Goal: Navigation & Orientation: Find specific page/section

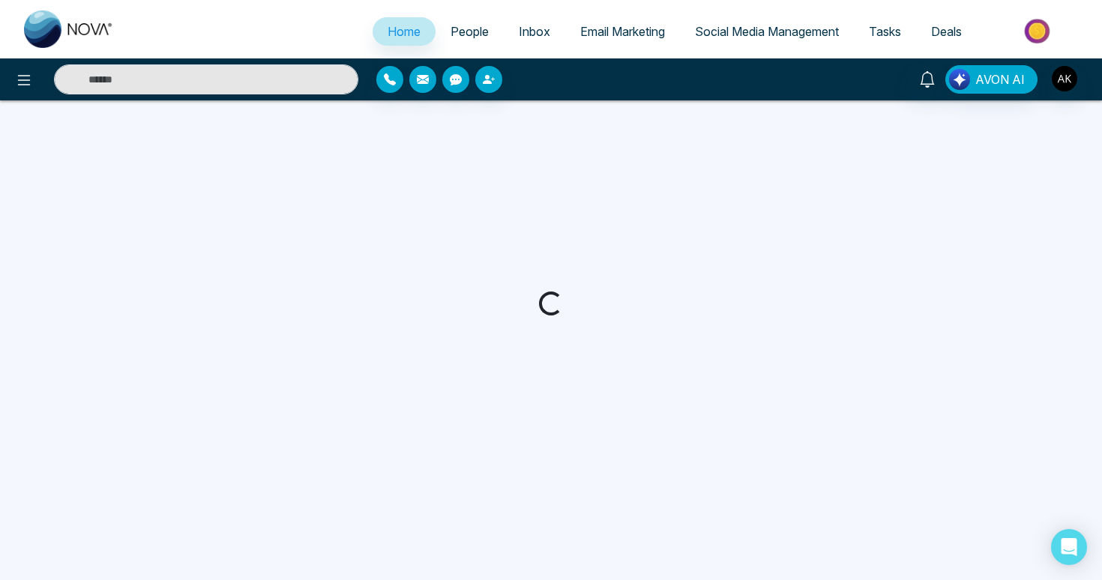
select select "*"
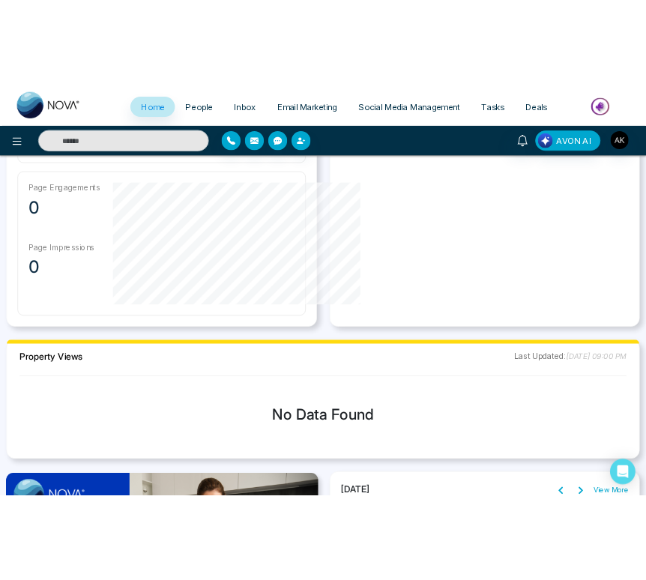
scroll to position [890, 0]
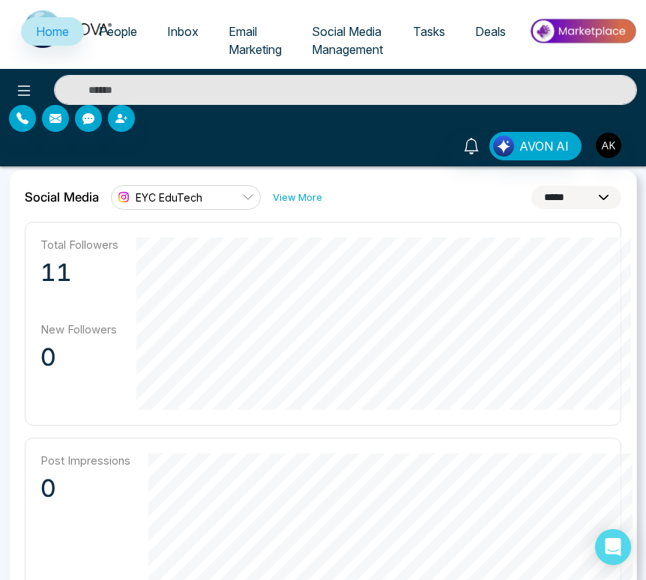
click at [129, 31] on span "People" at bounding box center [118, 31] width 38 height 15
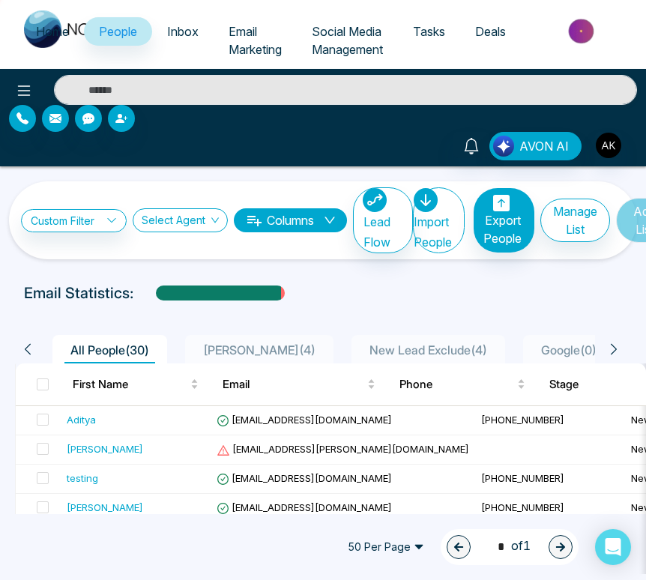
click at [190, 35] on span "Inbox" at bounding box center [182, 31] width 31 height 15
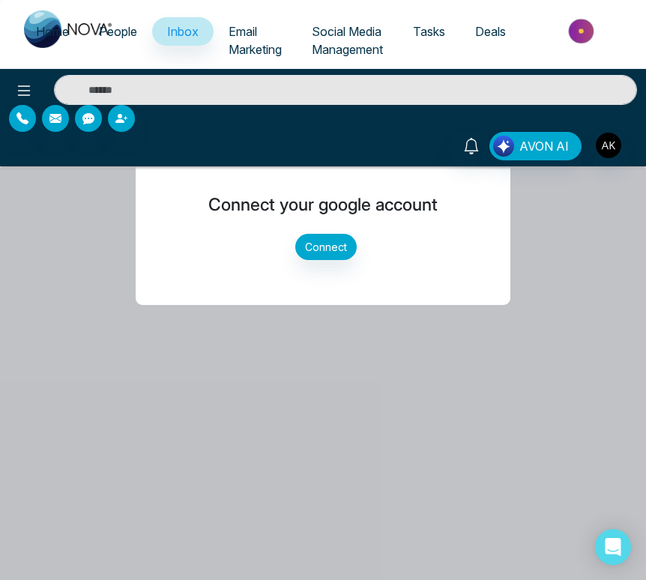
click at [250, 33] on span "Email Marketing" at bounding box center [255, 40] width 53 height 33
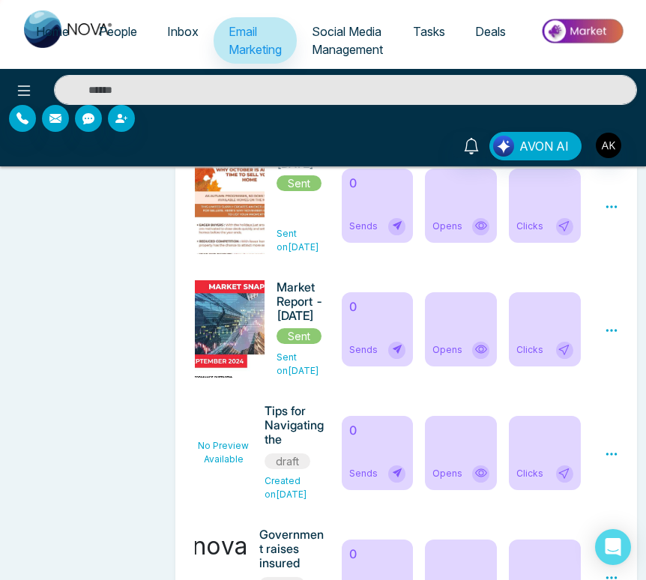
scroll to position [4253, 0]
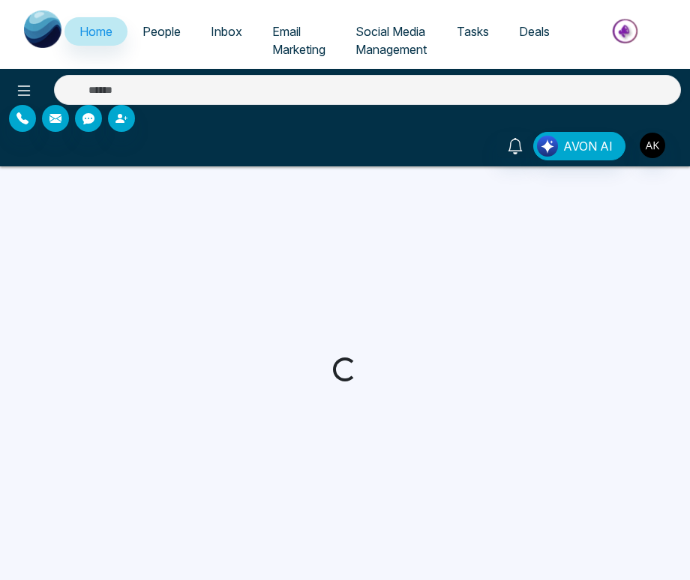
select select "*"
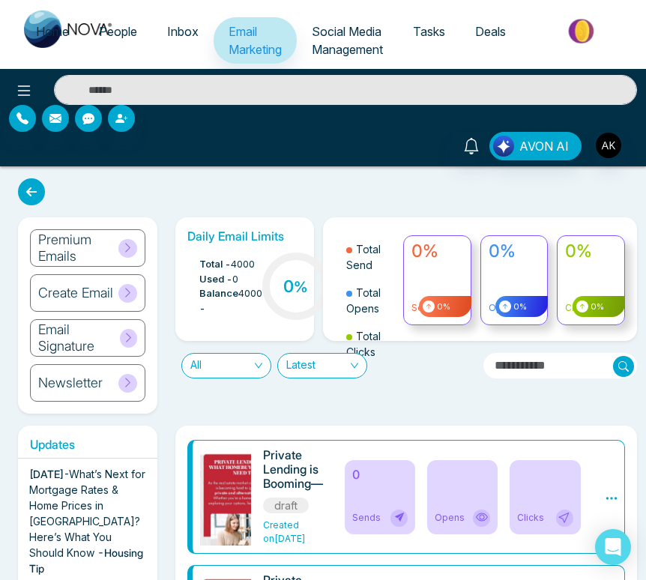
click at [115, 32] on span "People" at bounding box center [118, 31] width 38 height 15
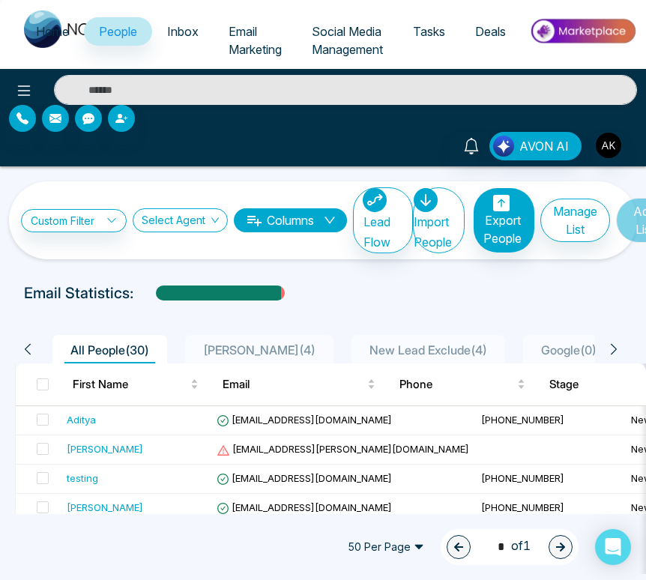
click at [258, 28] on link "Email Marketing" at bounding box center [255, 40] width 83 height 46
